Goal: Navigation & Orientation: Find specific page/section

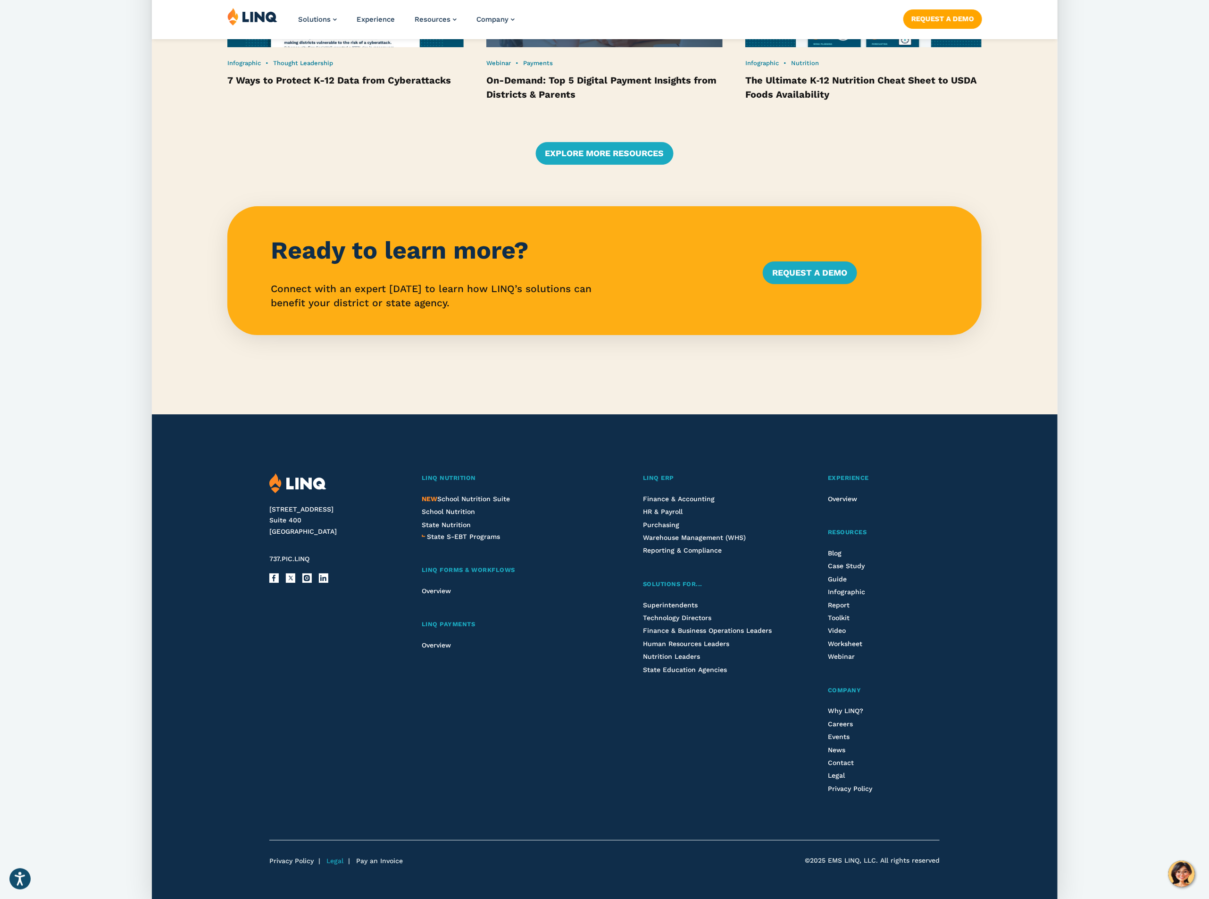
click at [337, 857] on link "Legal" at bounding box center [335, 861] width 17 height 8
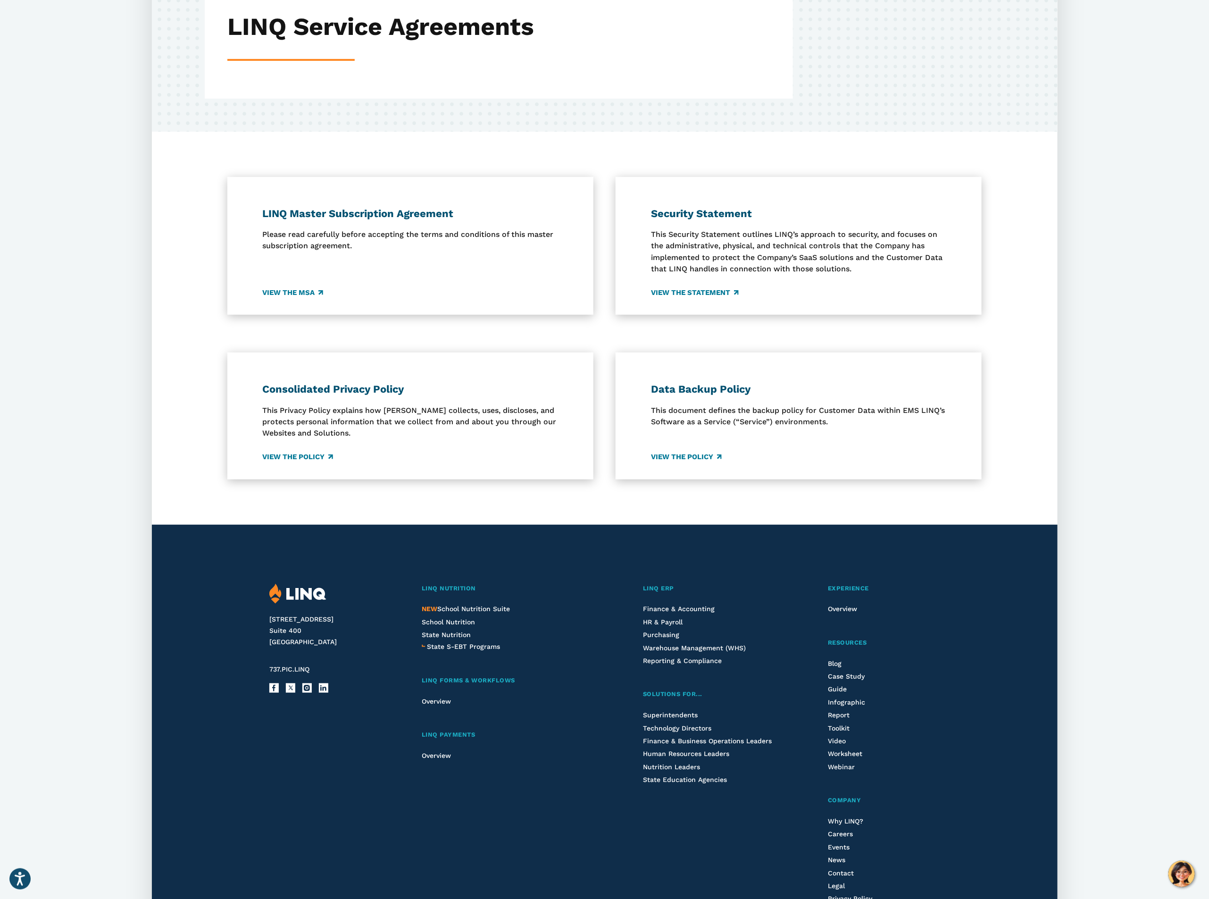
scroll to position [265, 0]
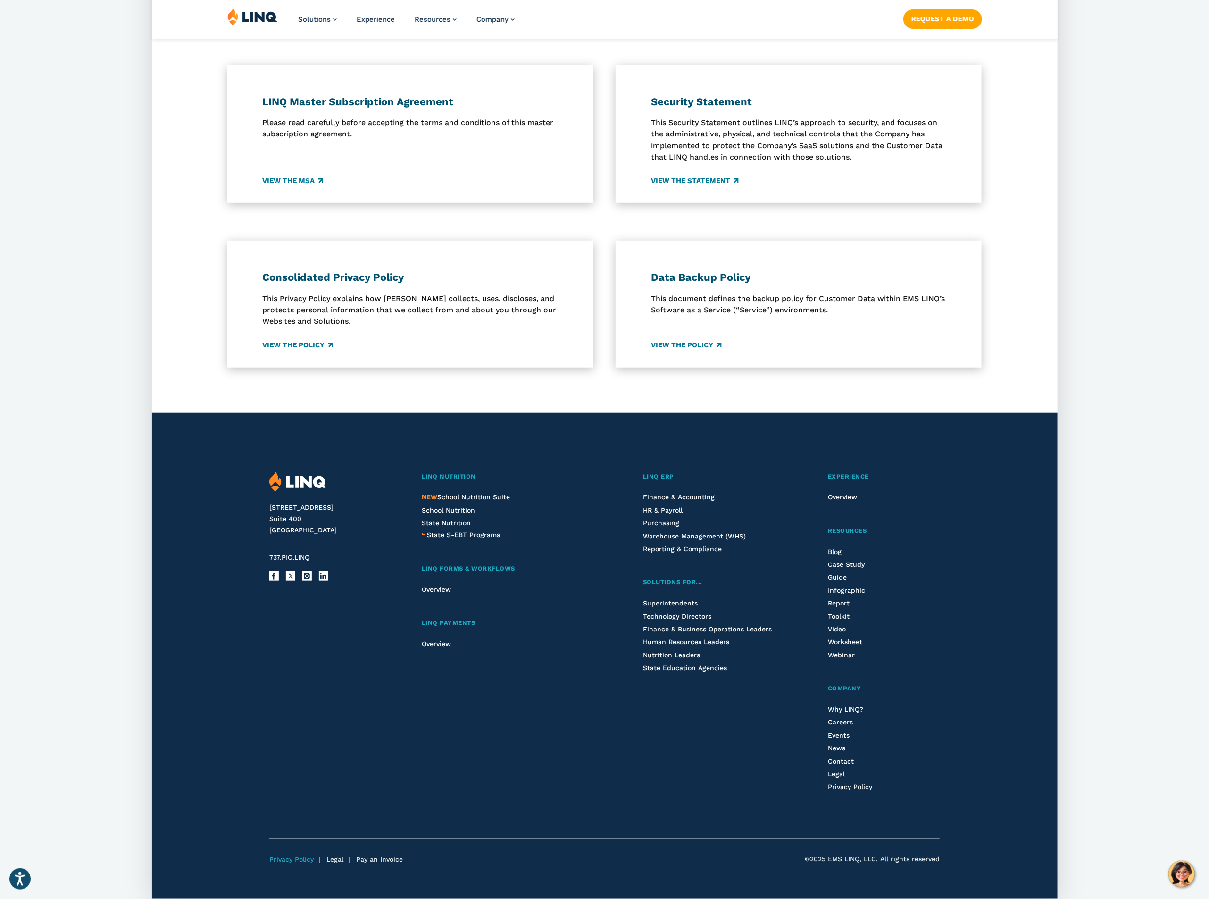
click at [299, 862] on link "Privacy Policy" at bounding box center [291, 860] width 44 height 8
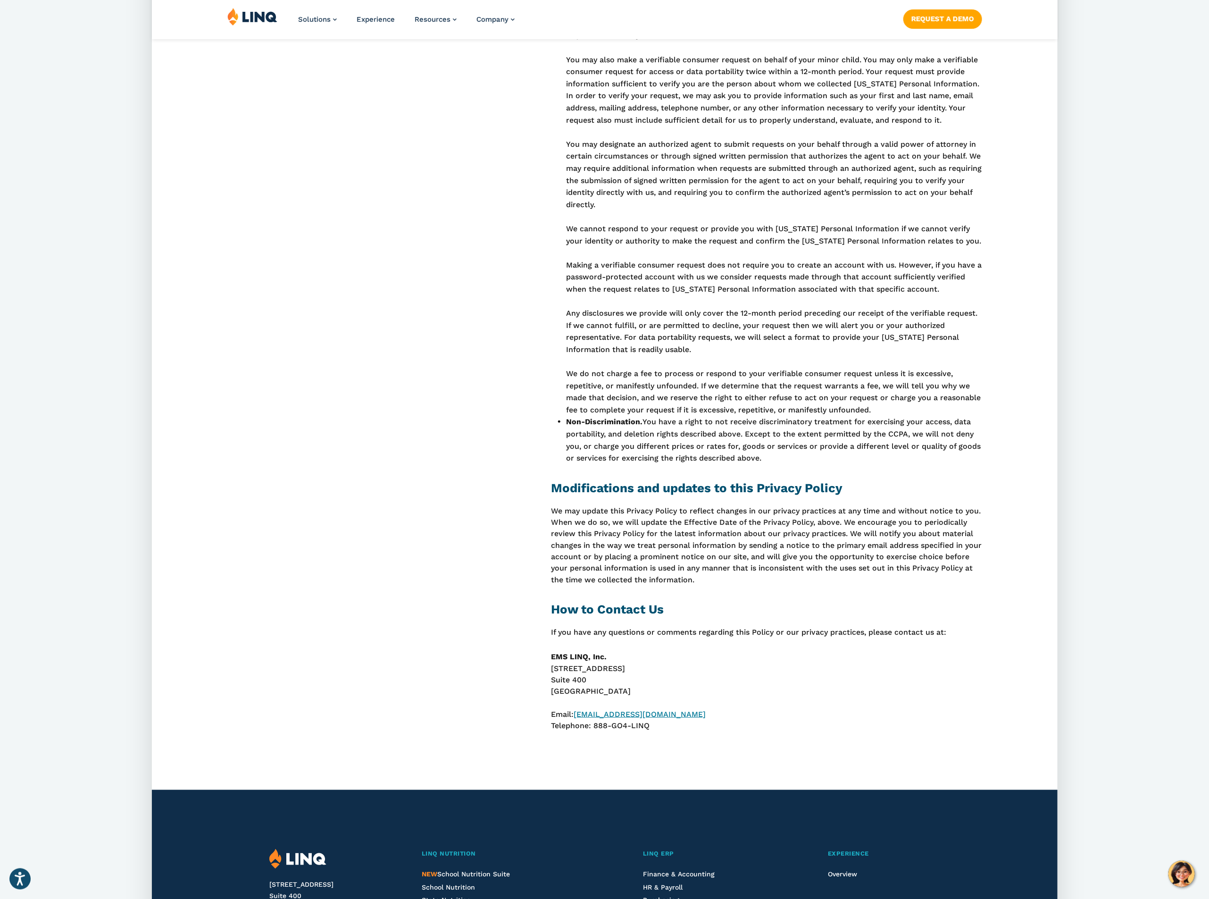
scroll to position [5521, 0]
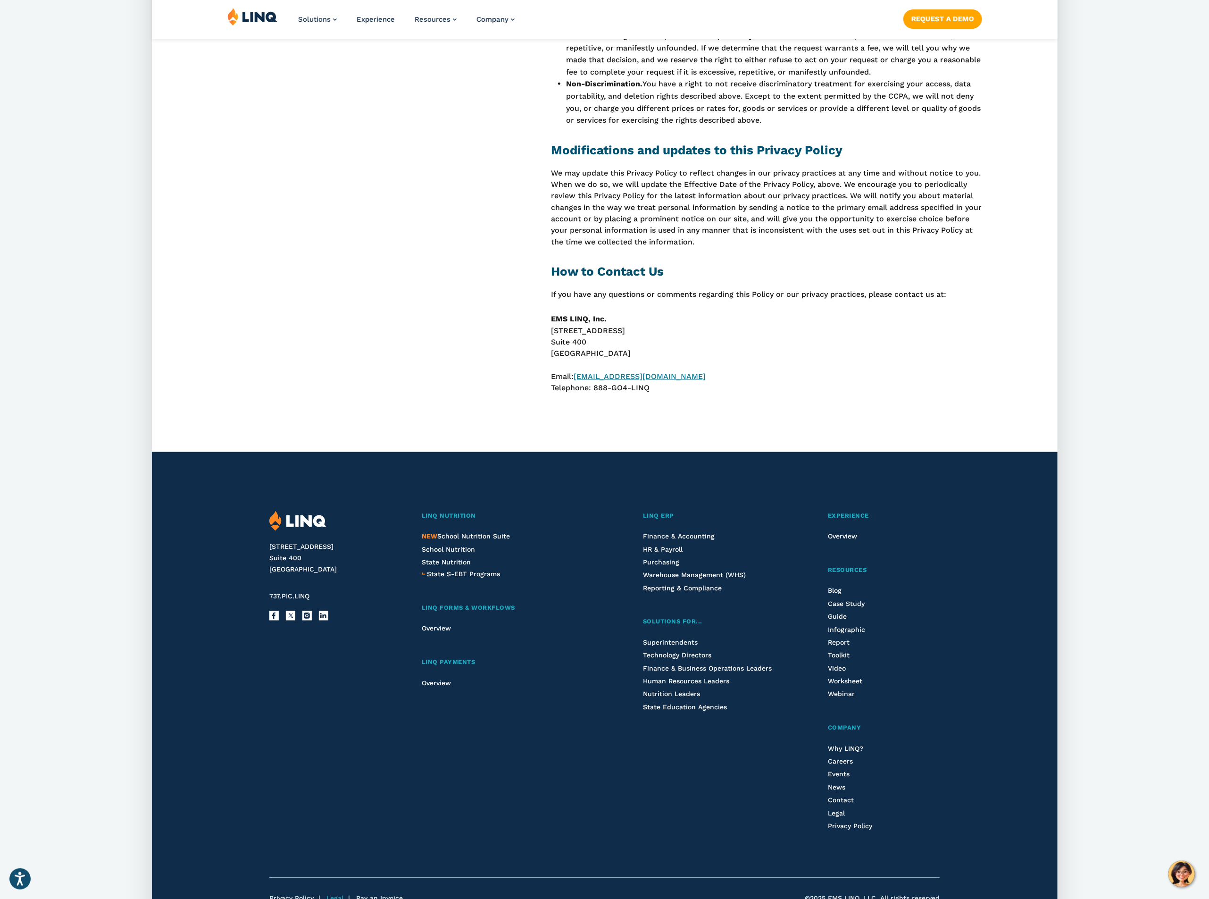
click at [336, 895] on link "Legal" at bounding box center [335, 899] width 17 height 8
